Goal: Task Accomplishment & Management: Use online tool/utility

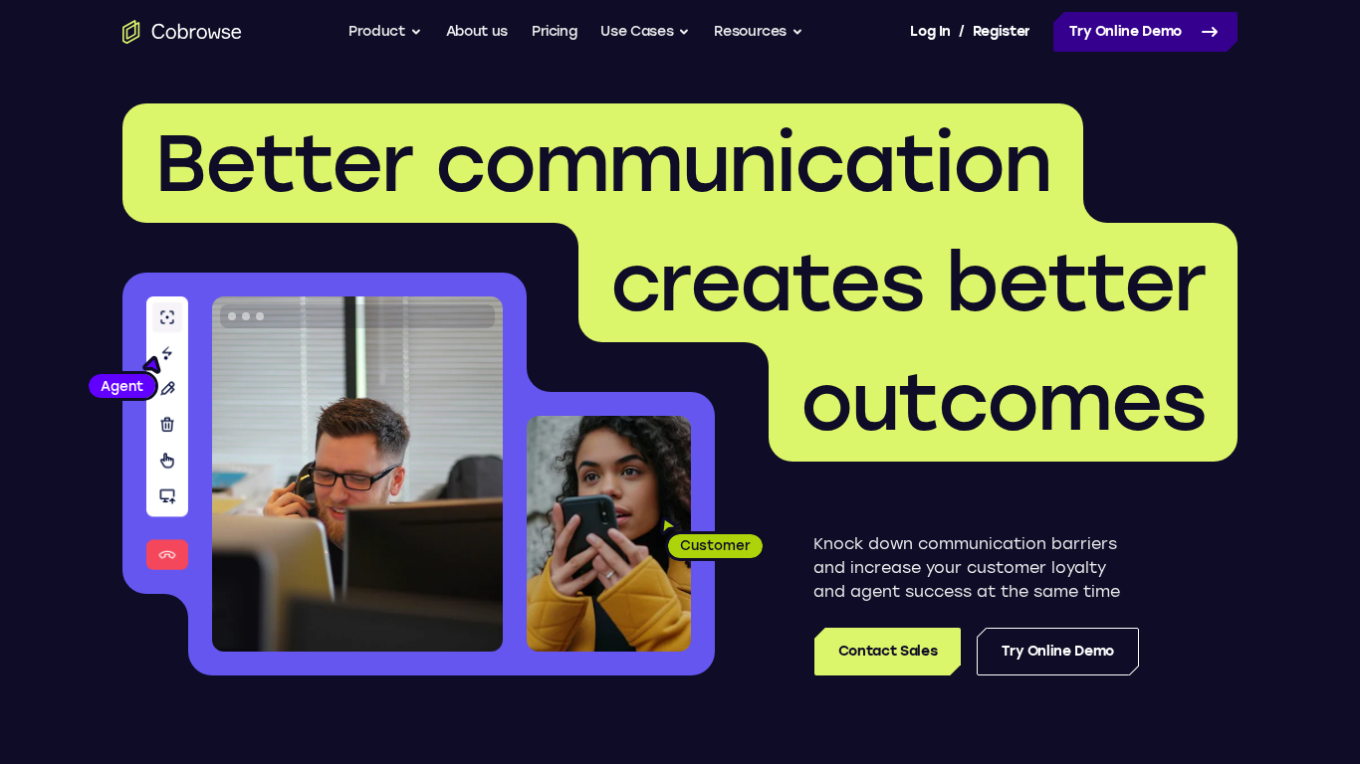
click at [1159, 27] on link "Try Online Demo" at bounding box center [1145, 32] width 184 height 40
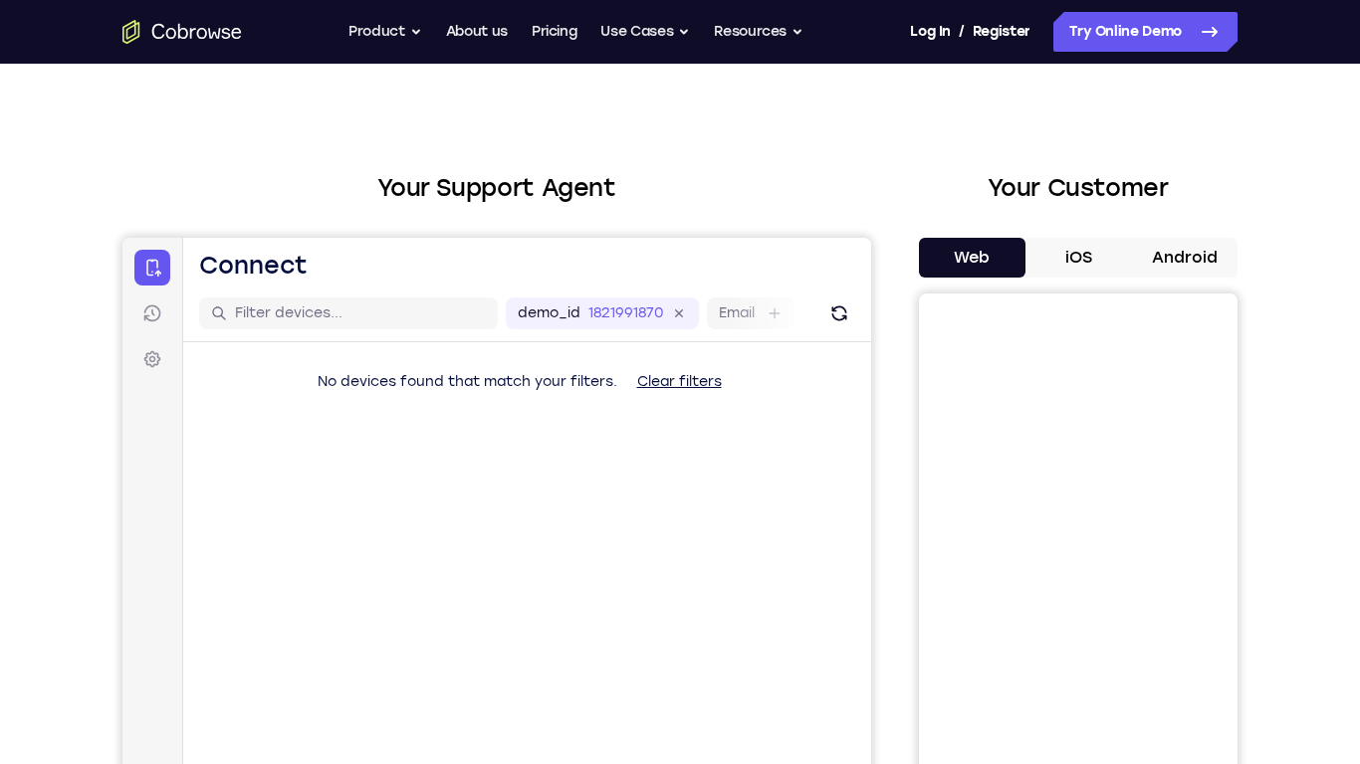
click at [1073, 258] on button "iOS" at bounding box center [1078, 258] width 106 height 40
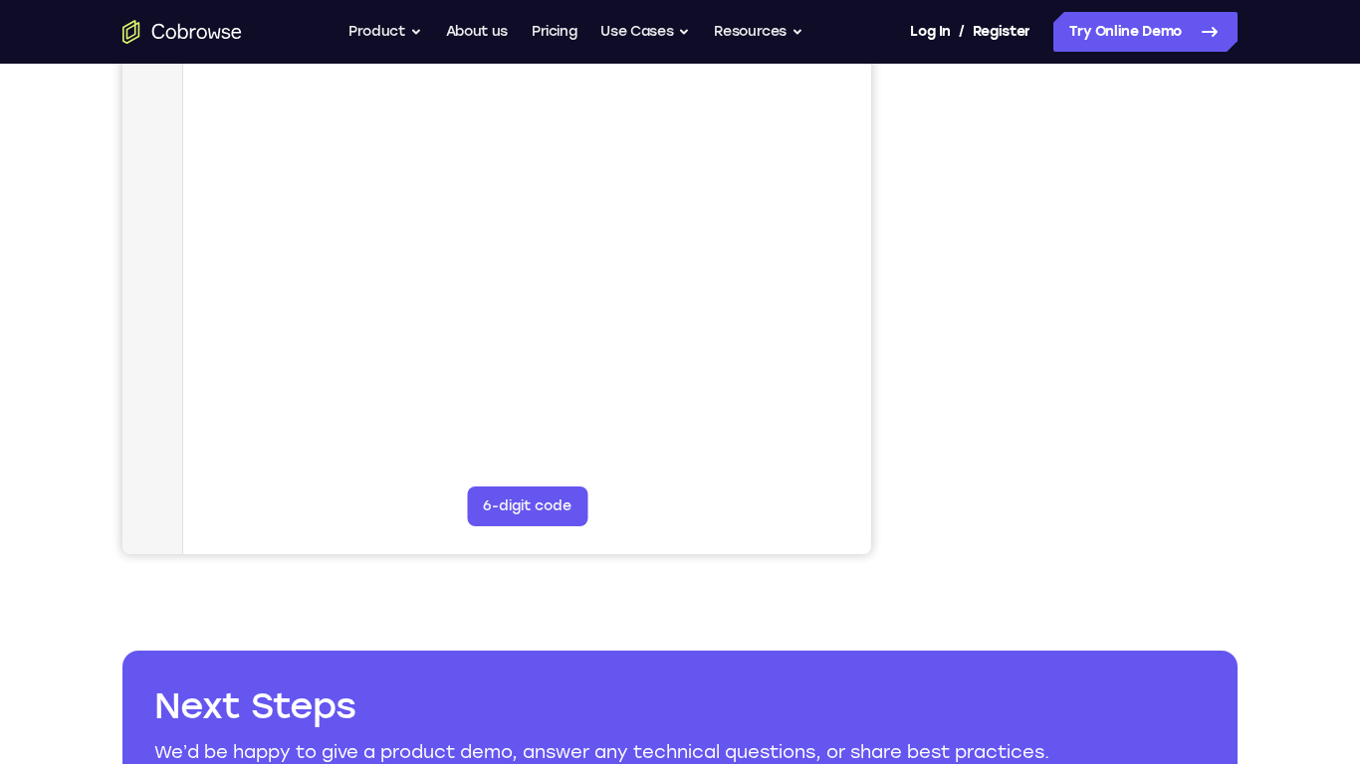
scroll to position [350, 0]
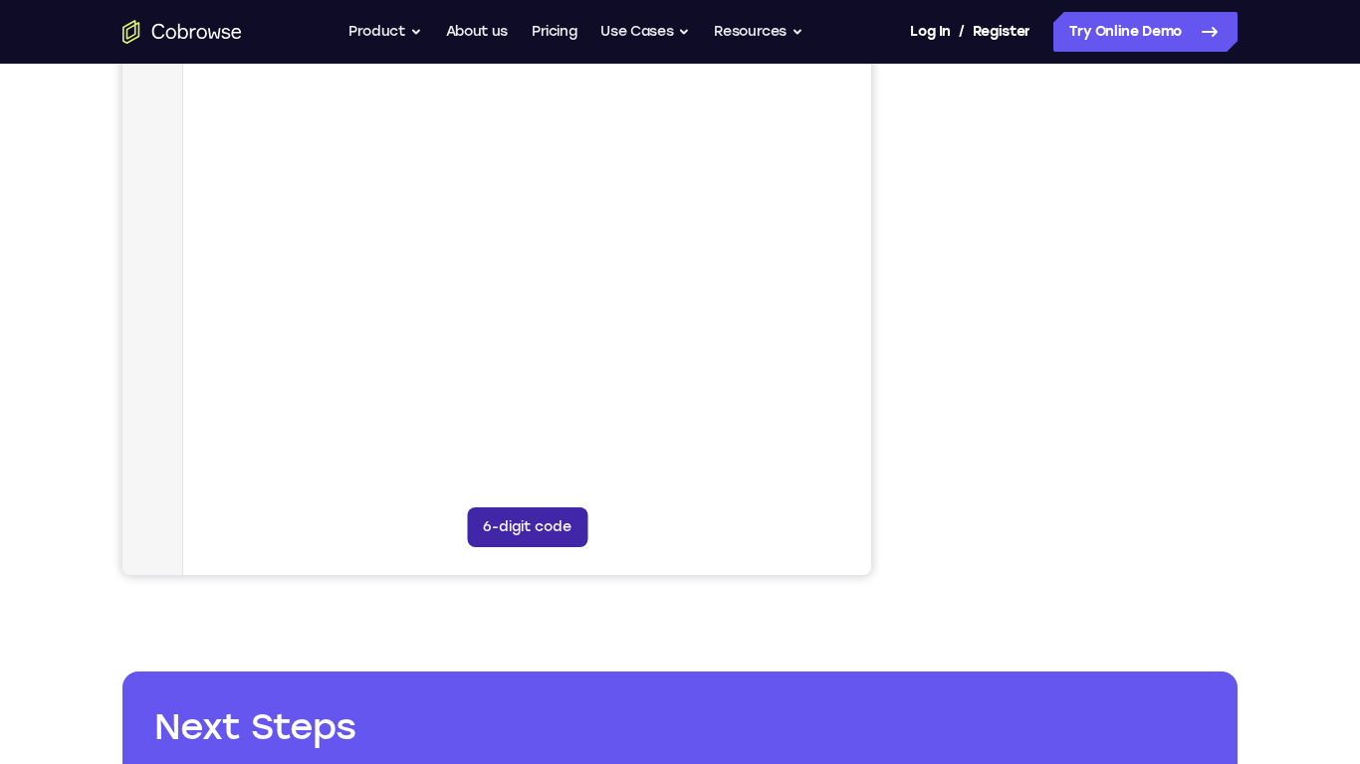
click at [520, 536] on button "6-digit code" at bounding box center [527, 528] width 120 height 40
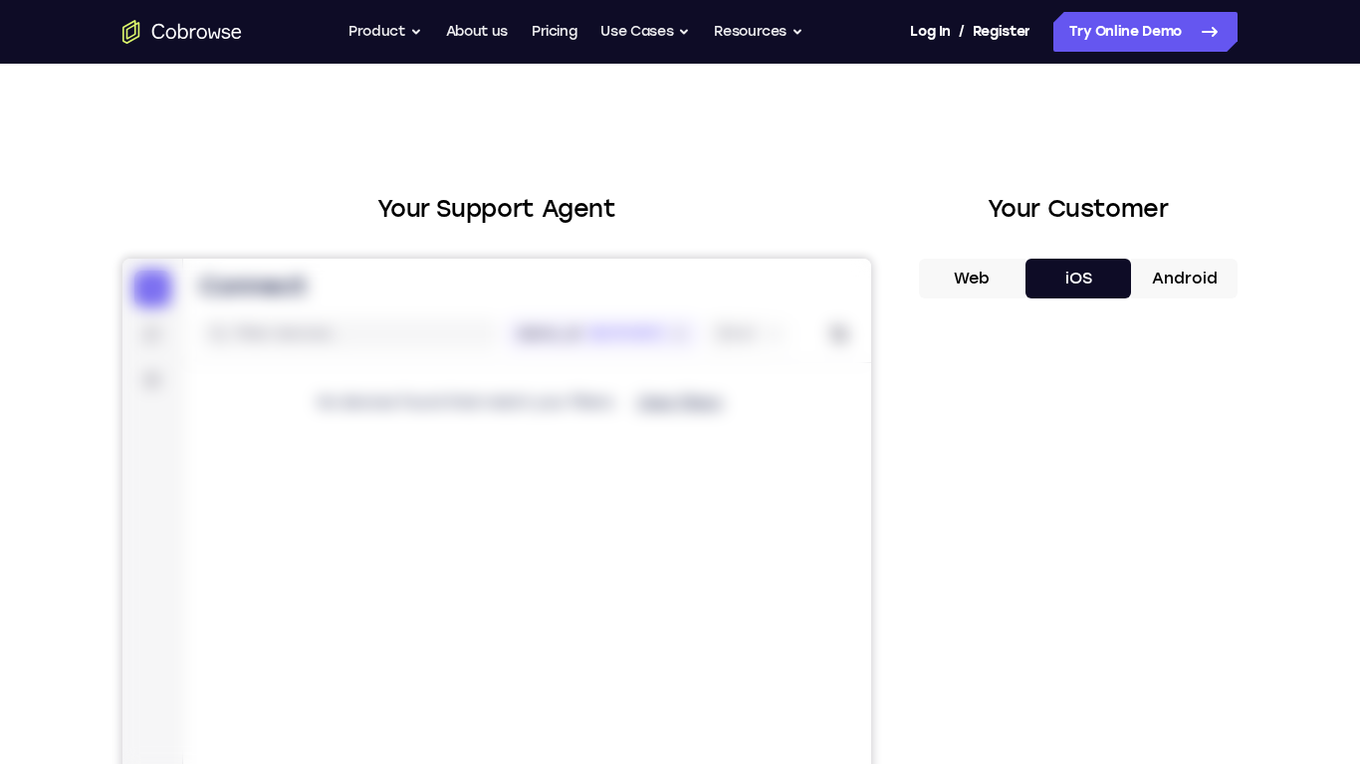
scroll to position [11, 0]
